Goal: Information Seeking & Learning: Learn about a topic

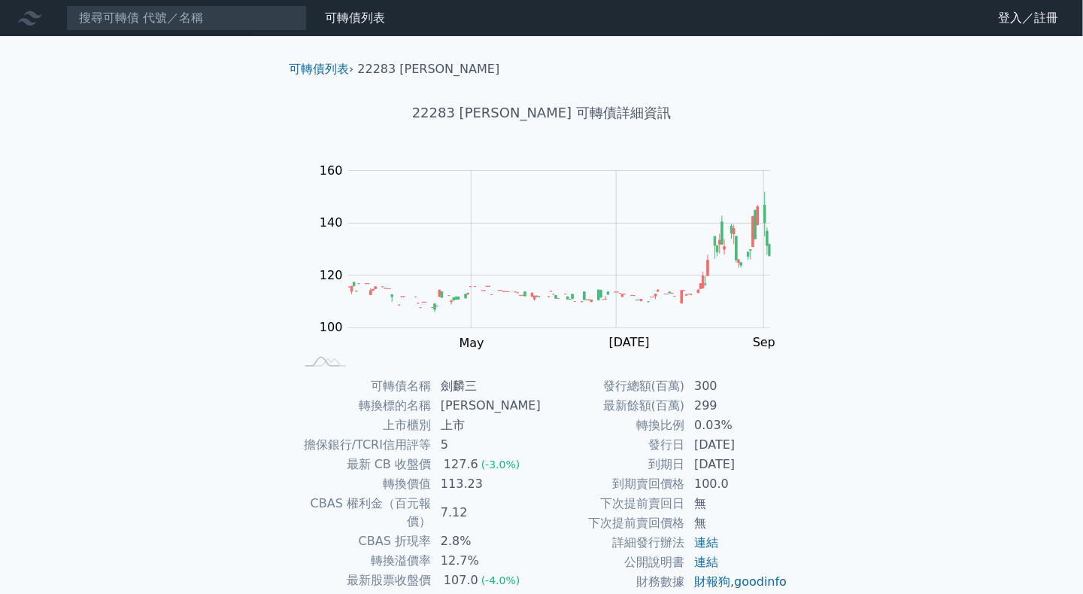
drag, startPoint x: 485, startPoint y: 507, endPoint x: 495, endPoint y: 509, distance: 10.6
click at [495, 509] on td "7.12" at bounding box center [487, 513] width 110 height 38
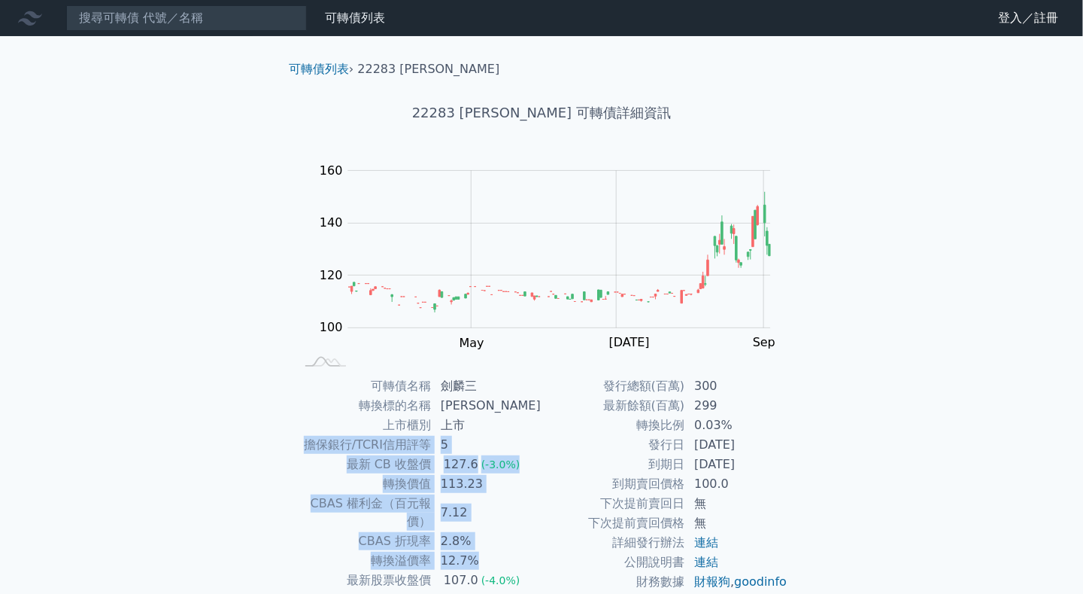
drag, startPoint x: 513, startPoint y: 430, endPoint x: 513, endPoint y: 537, distance: 106.8
click at [513, 537] on tbody "可轉債名稱 劍麟三 轉換標的名稱 劍麟 上市櫃別 上市 擔保銀行/TCRI信用評等 5 最新 CB 收盤價 127.6 (-3.0%) 轉換價值 113.23…" at bounding box center [418, 512] width 247 height 272
click at [513, 551] on td "12.7%" at bounding box center [487, 561] width 110 height 20
click at [509, 551] on td "12.7%" at bounding box center [487, 561] width 110 height 20
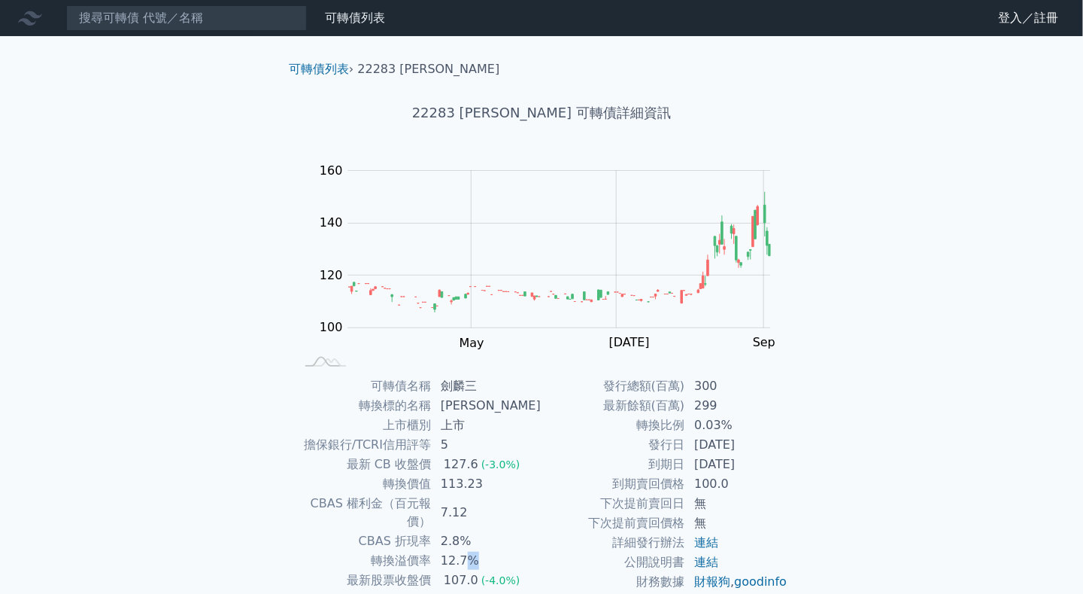
click at [506, 551] on td "12.7%" at bounding box center [487, 561] width 110 height 20
click at [519, 551] on td "12.7%" at bounding box center [487, 561] width 110 height 20
drag, startPoint x: 527, startPoint y: 541, endPoint x: 518, endPoint y: 551, distance: 13.3
click at [518, 551] on td "12.7%" at bounding box center [487, 561] width 110 height 20
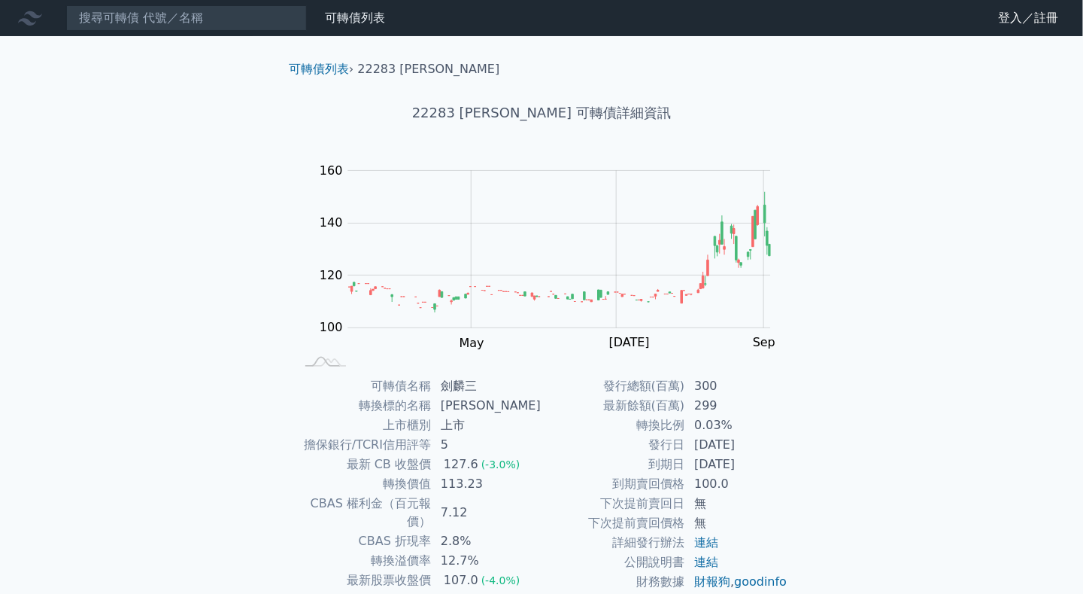
click at [518, 551] on td "12.7%" at bounding box center [487, 561] width 110 height 20
drag, startPoint x: 513, startPoint y: 499, endPoint x: 509, endPoint y: 548, distance: 49.8
click at [509, 551] on td "12.7%" at bounding box center [487, 561] width 110 height 20
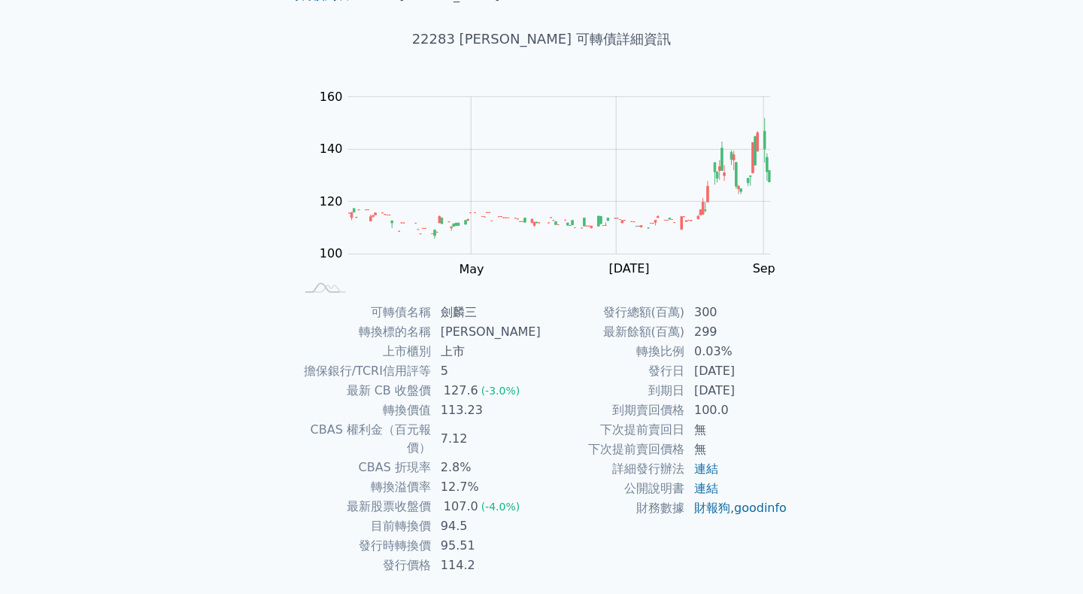
scroll to position [75, 0]
drag, startPoint x: 510, startPoint y: 531, endPoint x: 497, endPoint y: 549, distance: 22.6
click at [497, 549] on tbody "可轉債名稱 劍麟三 轉換標的名稱 劍麟 上市櫃別 上市 擔保銀行/TCRI信用評等 5 最新 CB 收盤價 127.6 (-3.0%) 轉換價值 113.23…" at bounding box center [418, 437] width 247 height 272
click at [497, 554] on td "114.2" at bounding box center [487, 564] width 110 height 20
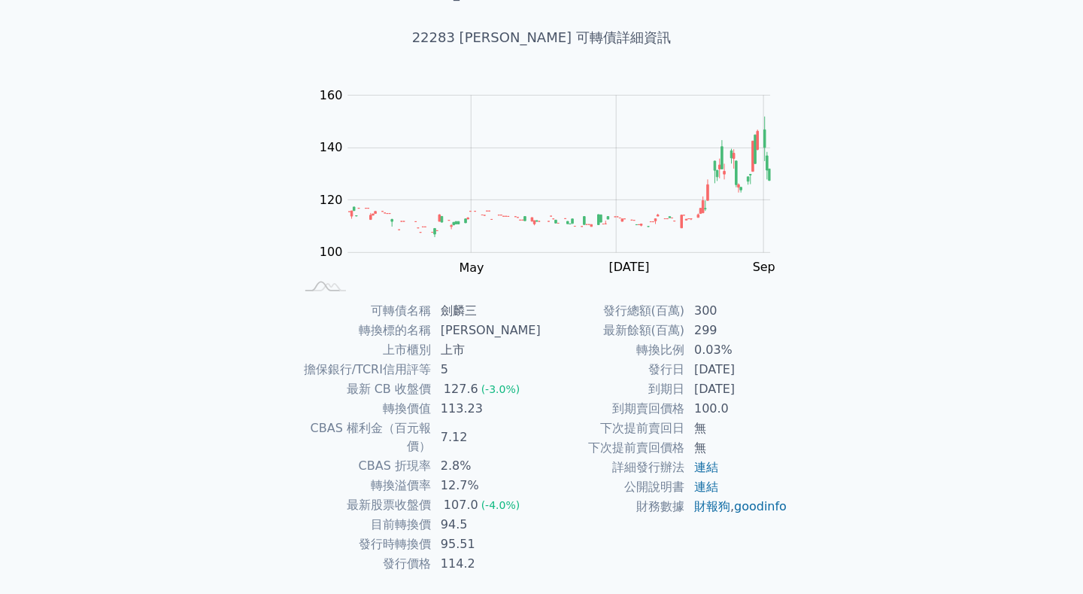
drag, startPoint x: 509, startPoint y: 467, endPoint x: 506, endPoint y: 540, distance: 73.0
click at [506, 554] on td "114.2" at bounding box center [487, 564] width 110 height 20
click at [686, 358] on td "0.03%" at bounding box center [736, 350] width 103 height 20
click at [956, 289] on div "可轉債列表 財務數據 可轉債列表 財務數據 登入／註冊 登入／註冊 可轉債列表 › 22283 劍麟三 22283 劍麟三 可轉債詳細資訊 Zoom Out …" at bounding box center [541, 282] width 1083 height 715
